Goal: Check status: Check status

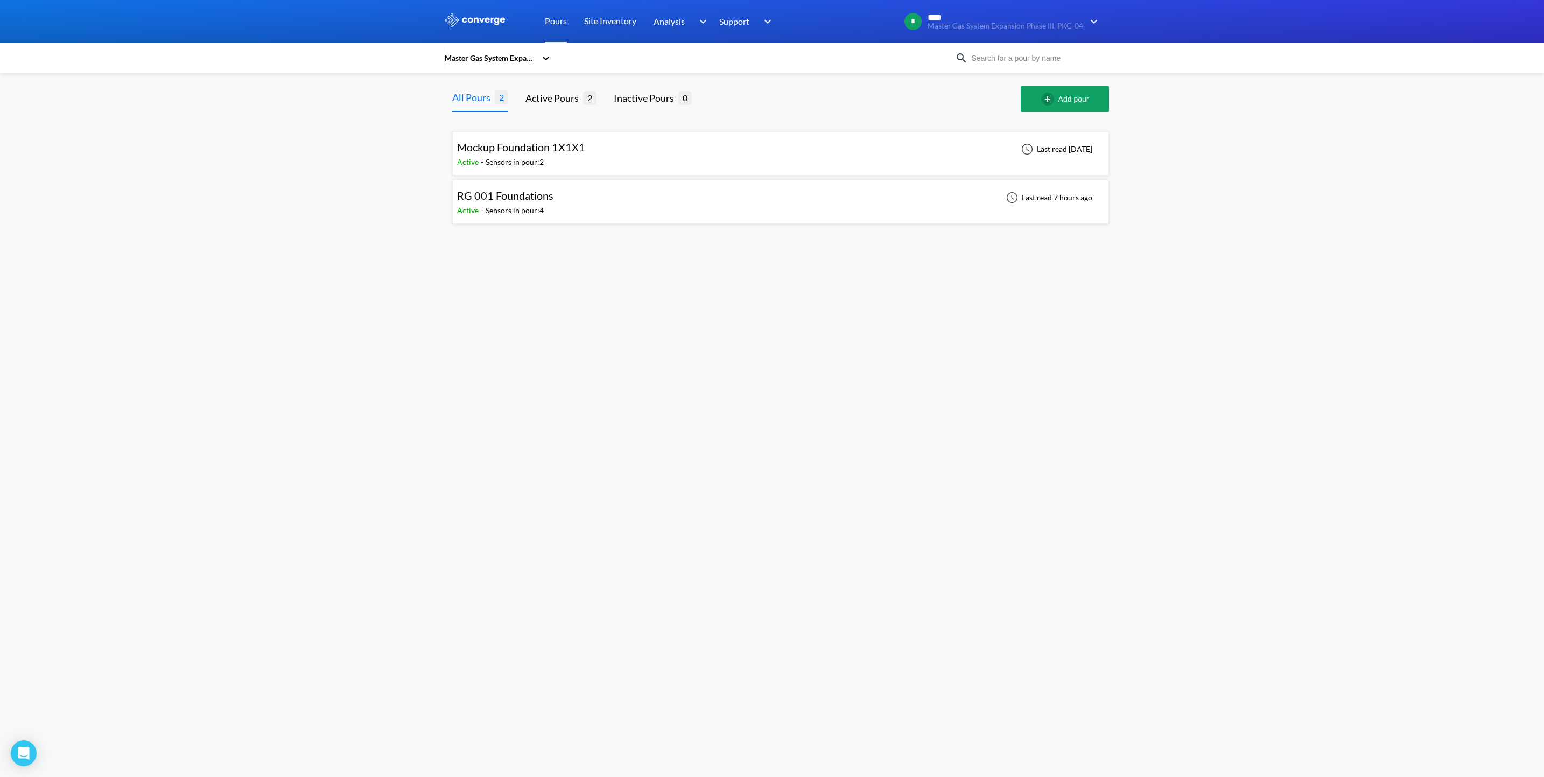
click at [716, 197] on div "RG 001 Foundations Active - Sensors in pour: 4 Last read 7 hours ago" at bounding box center [780, 202] width 647 height 34
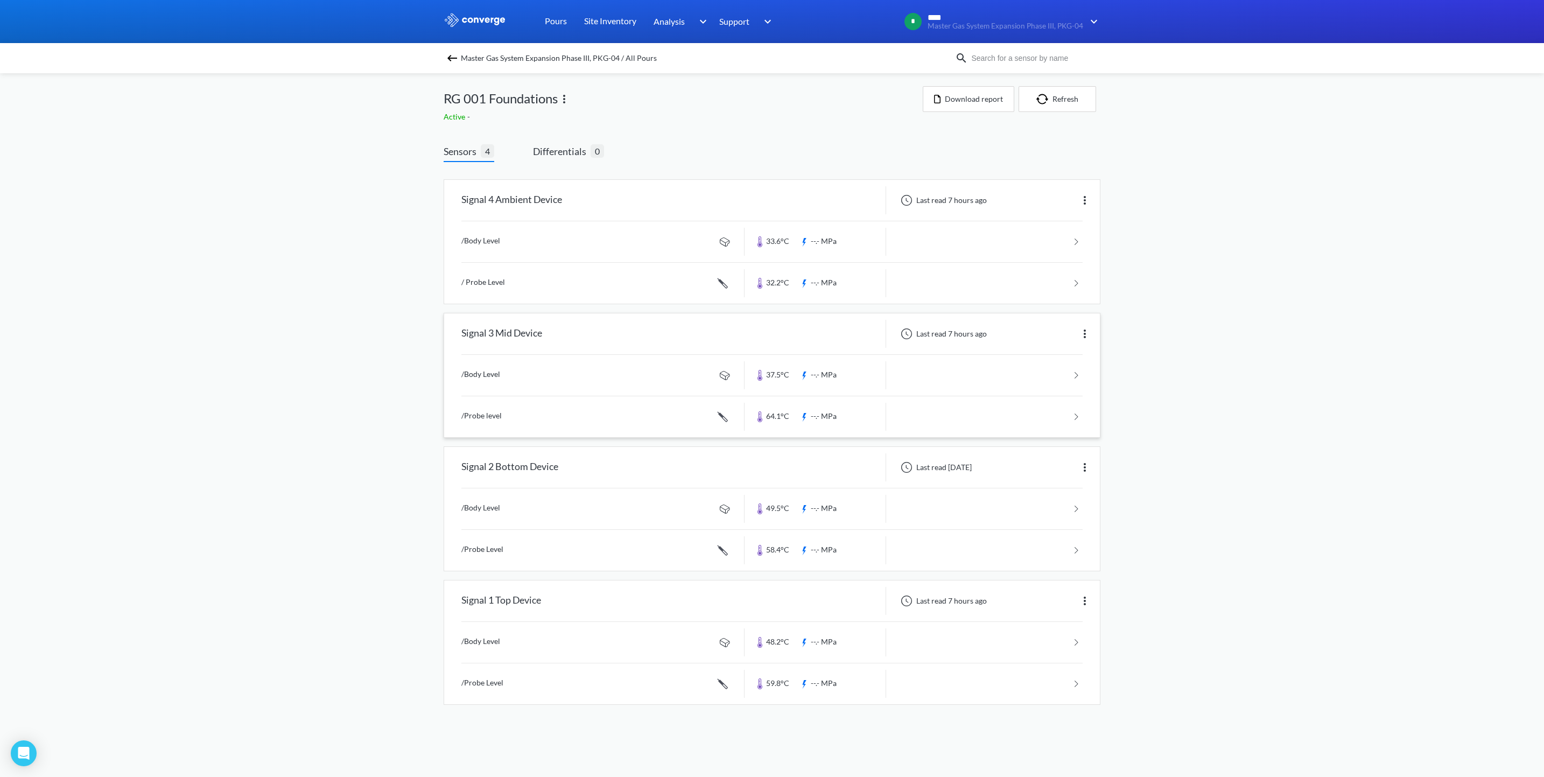
click at [592, 372] on link at bounding box center [771, 375] width 621 height 41
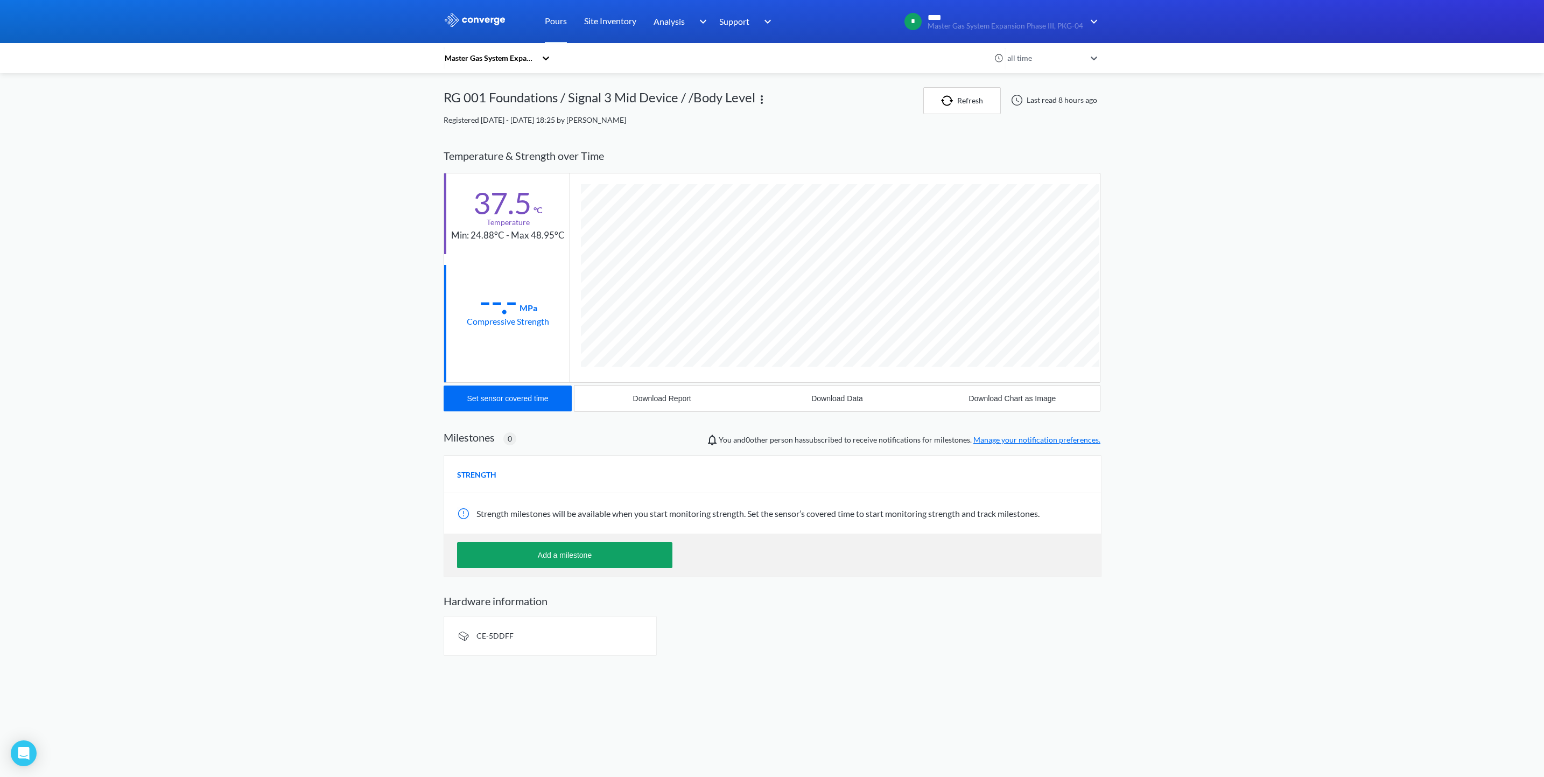
scroll to position [572, 657]
click at [548, 15] on link "Pours" at bounding box center [556, 21] width 22 height 43
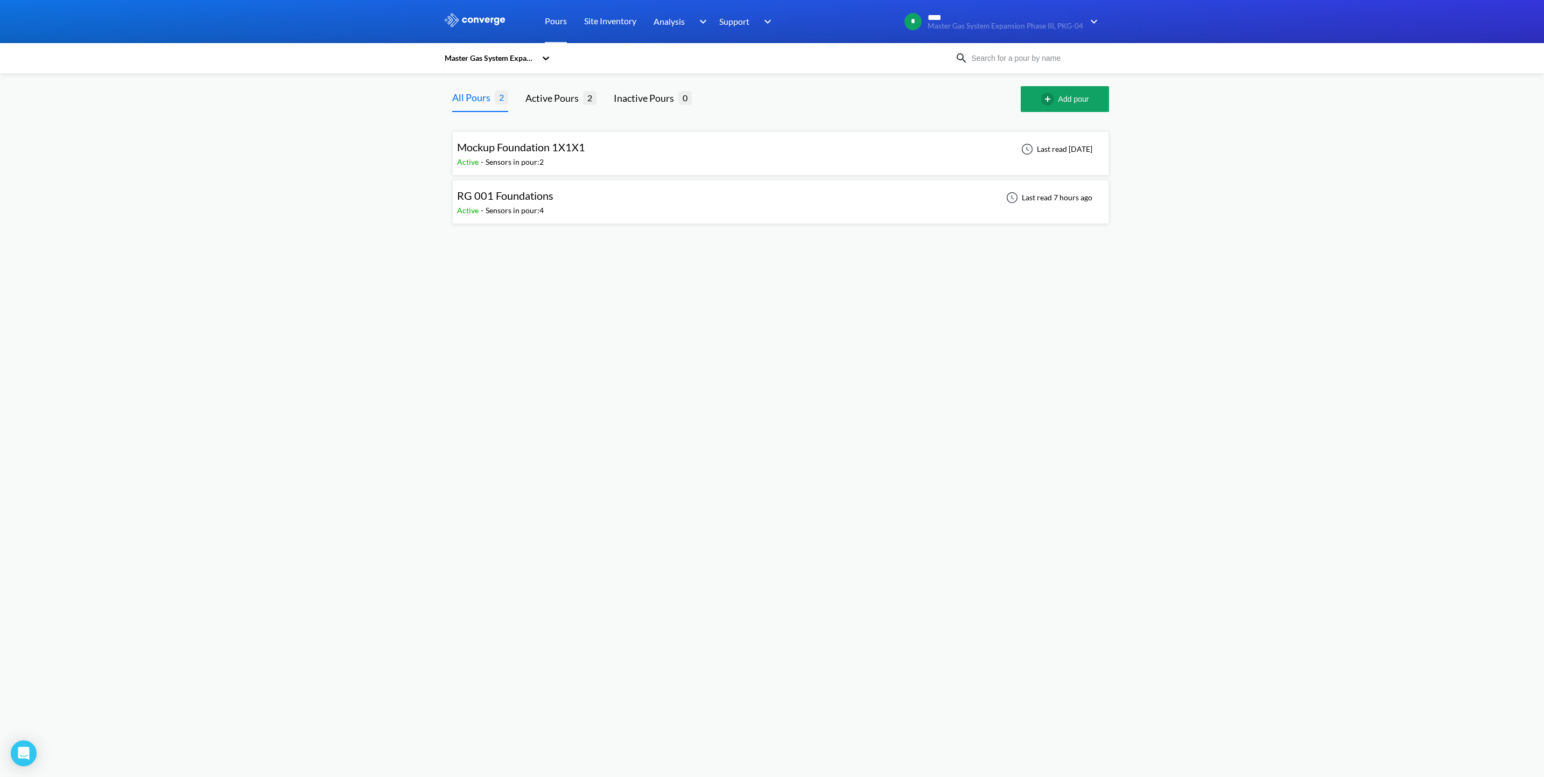
click at [605, 205] on div "RG 001 Foundations Active - Sensors in pour: 4 Last read 7 hours ago" at bounding box center [780, 202] width 647 height 34
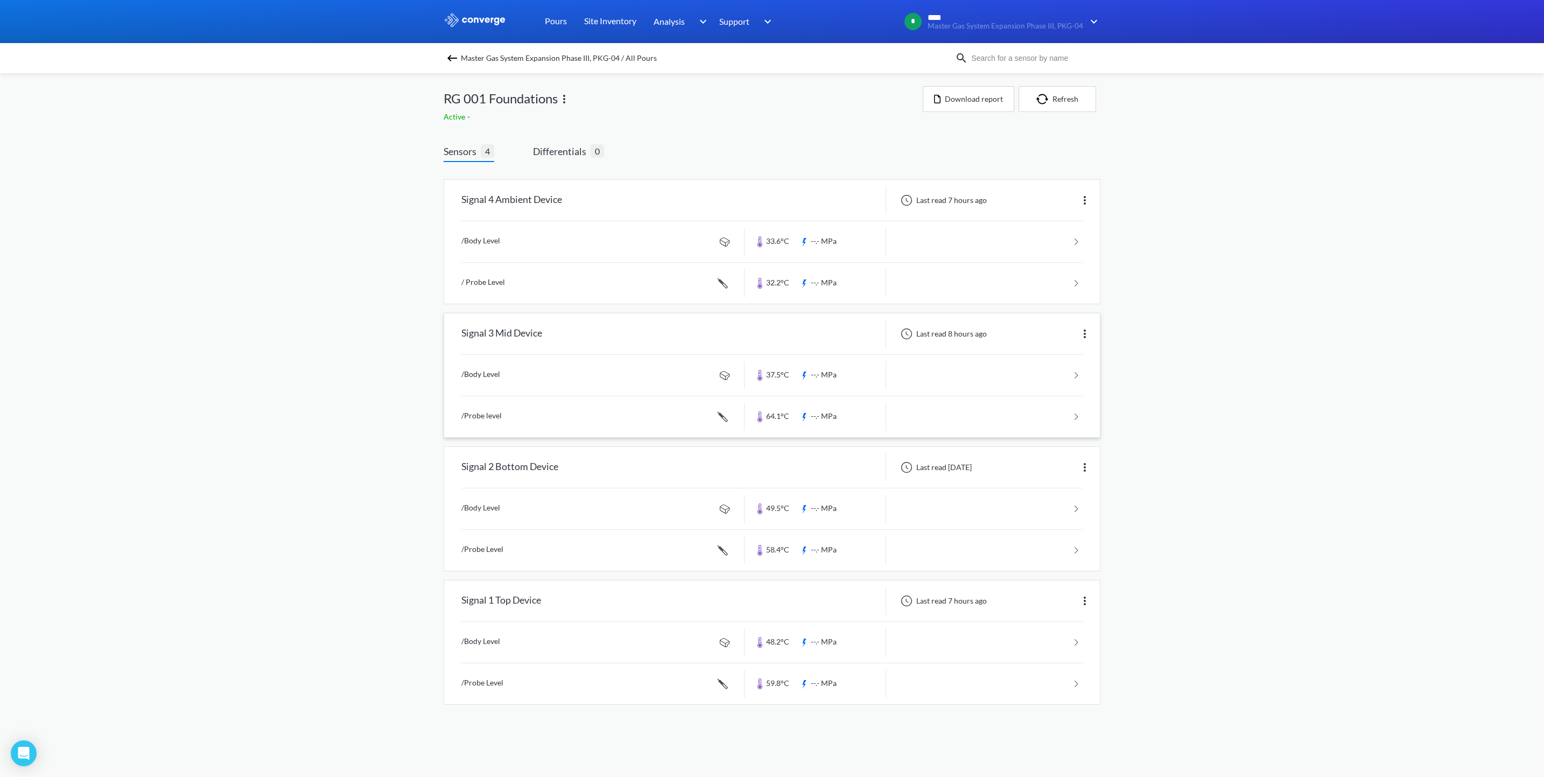
click at [678, 416] on link at bounding box center [771, 416] width 621 height 41
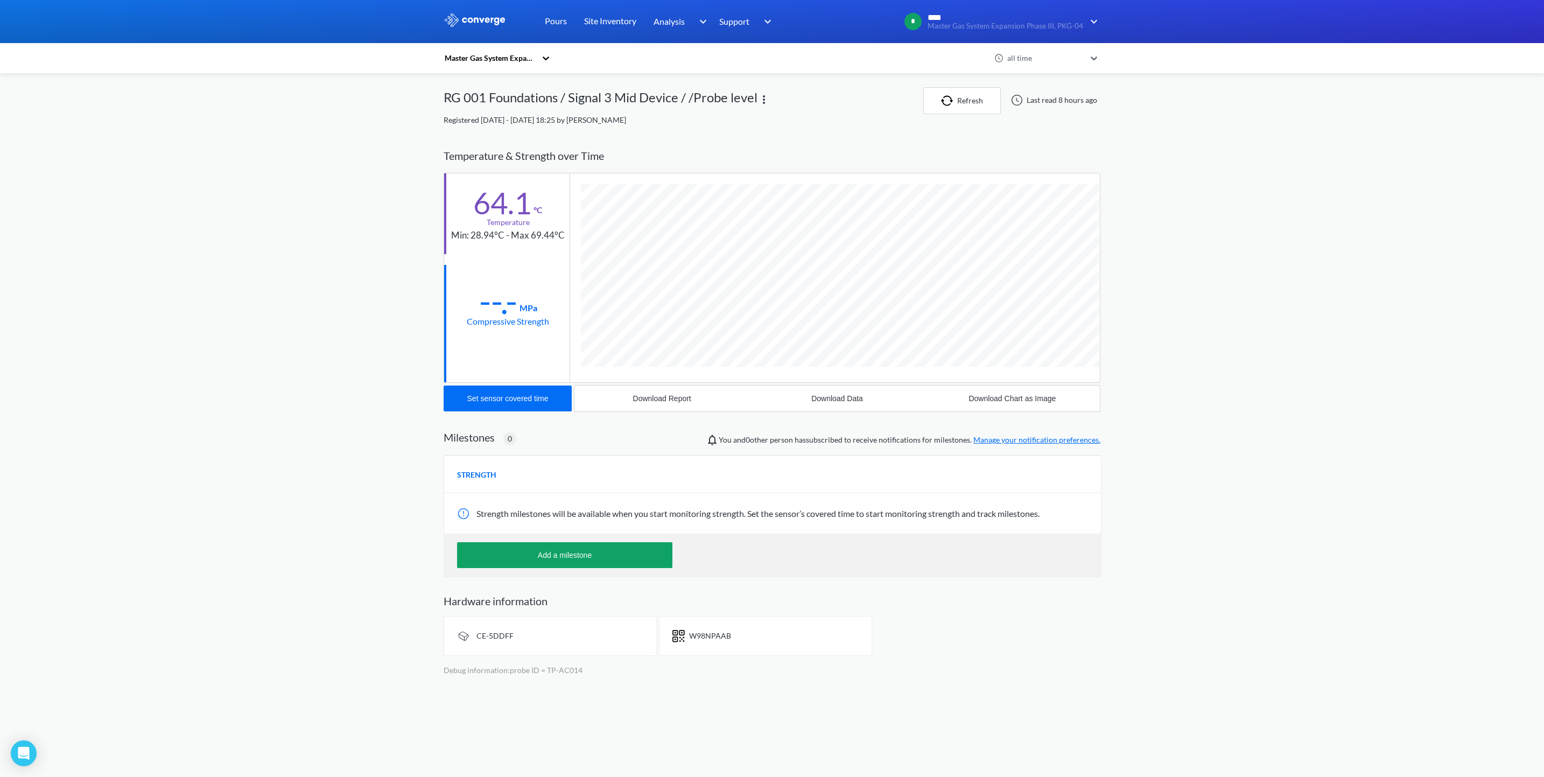
scroll to position [591, 657]
click at [1342, 153] on div "MENU Master Gas System Expansion Phase III, PKG-04 Pours Site Inventory Analysi…" at bounding box center [772, 342] width 1544 height 684
click at [971, 102] on button "Refresh" at bounding box center [962, 100] width 78 height 27
click at [969, 106] on button "Refresh" at bounding box center [962, 100] width 78 height 27
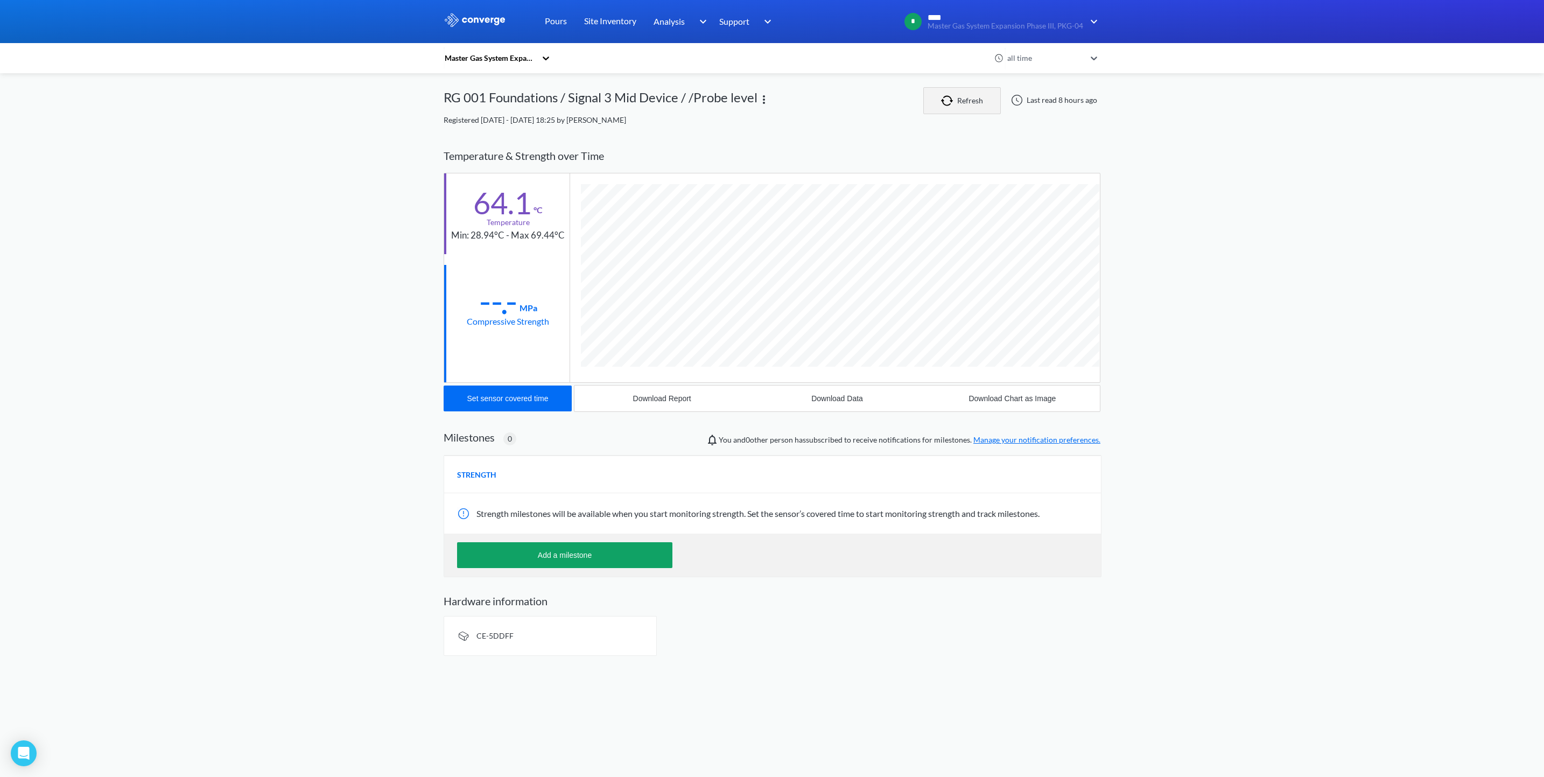
click at [960, 95] on button "Refresh" at bounding box center [962, 100] width 78 height 27
click at [594, 21] on link "Site Inventory" at bounding box center [610, 21] width 52 height 43
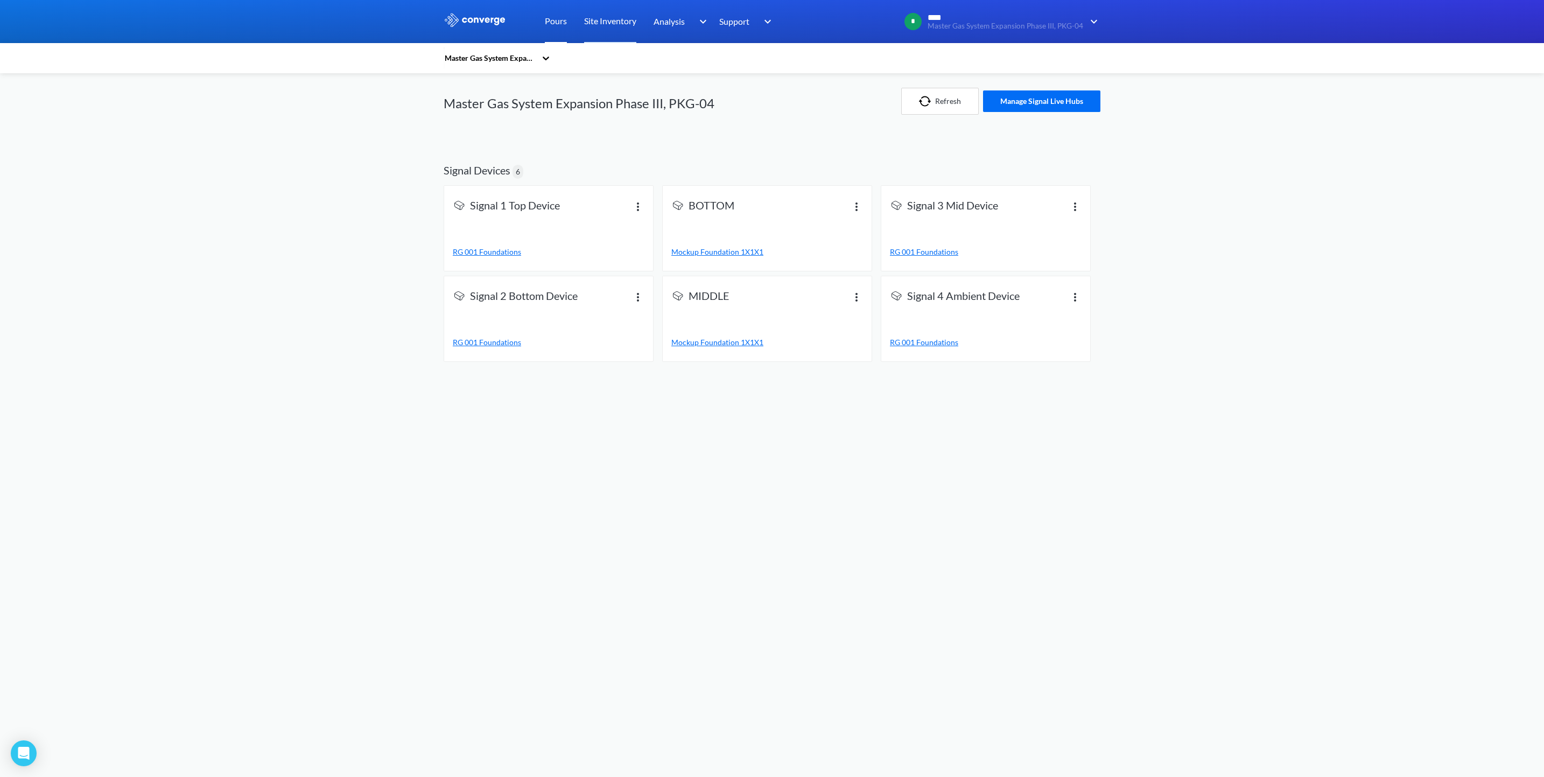
click at [561, 16] on link "Pours" at bounding box center [556, 21] width 22 height 43
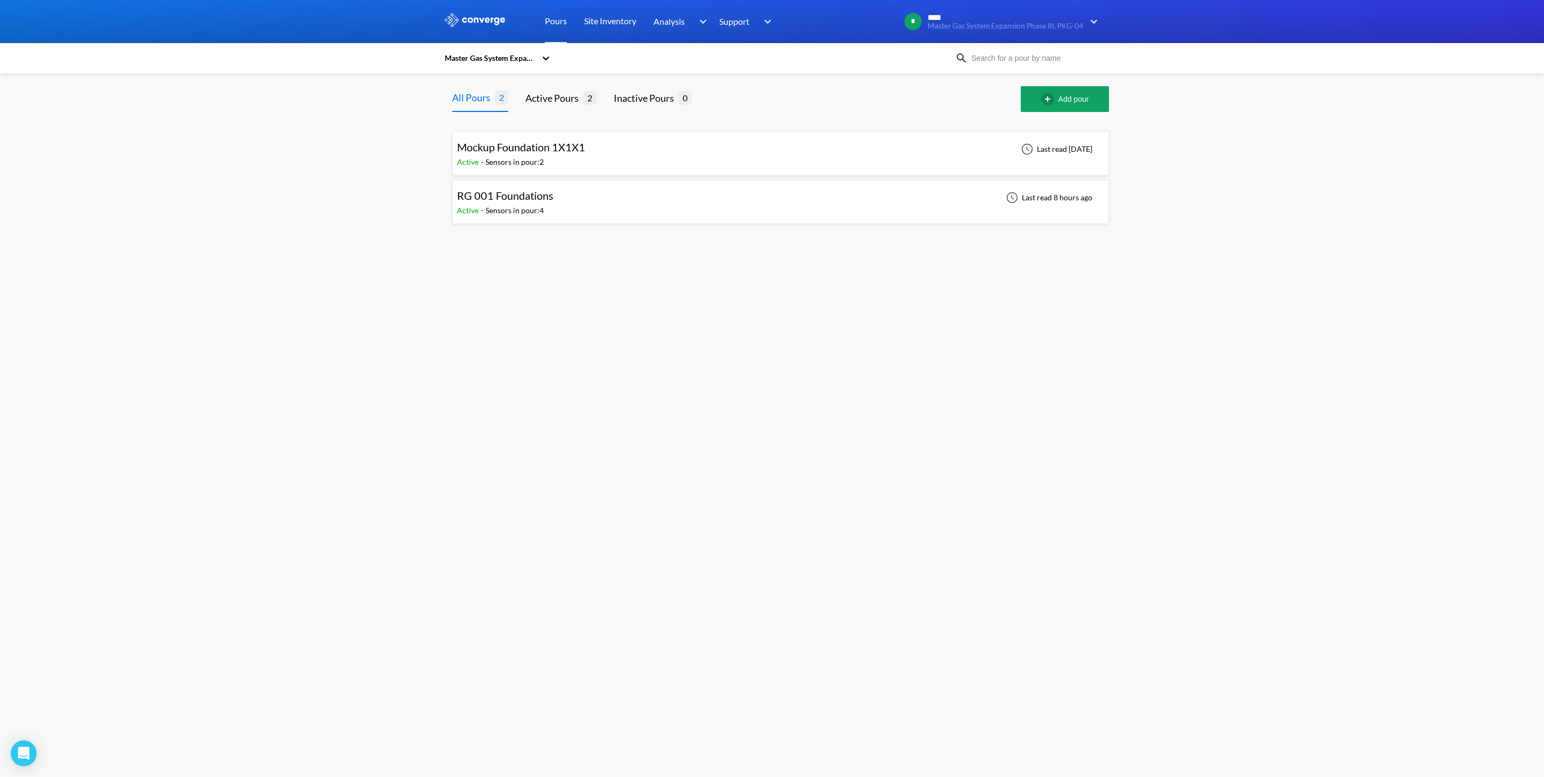
click at [577, 194] on div "RG 001 Foundations Active - Sensors in pour: 4 Last read 8 hours ago" at bounding box center [780, 202] width 647 height 34
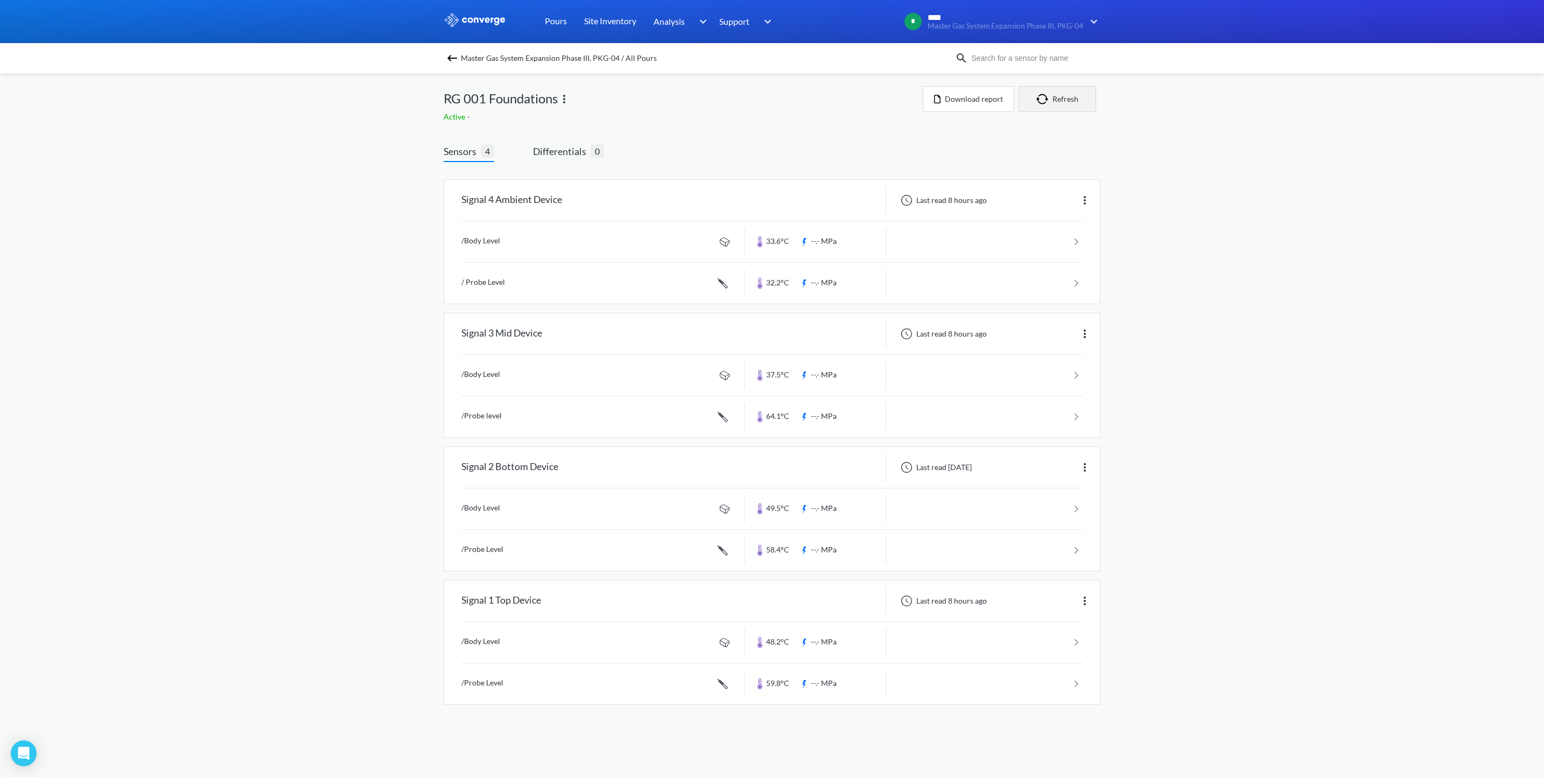
click at [1055, 99] on button "Refresh" at bounding box center [1058, 99] width 78 height 26
click at [1050, 99] on img "button" at bounding box center [1044, 99] width 16 height 11
click at [1070, 105] on button "Refresh" at bounding box center [1058, 99] width 78 height 26
click at [1136, 185] on div "MENU Master Gas System Expansion Phase III, PKG-04 Pours Site Inventory Analysi…" at bounding box center [772, 363] width 1544 height 726
click at [1068, 101] on button "Refresh" at bounding box center [1058, 99] width 78 height 26
